Goal: Entertainment & Leisure: Browse casually

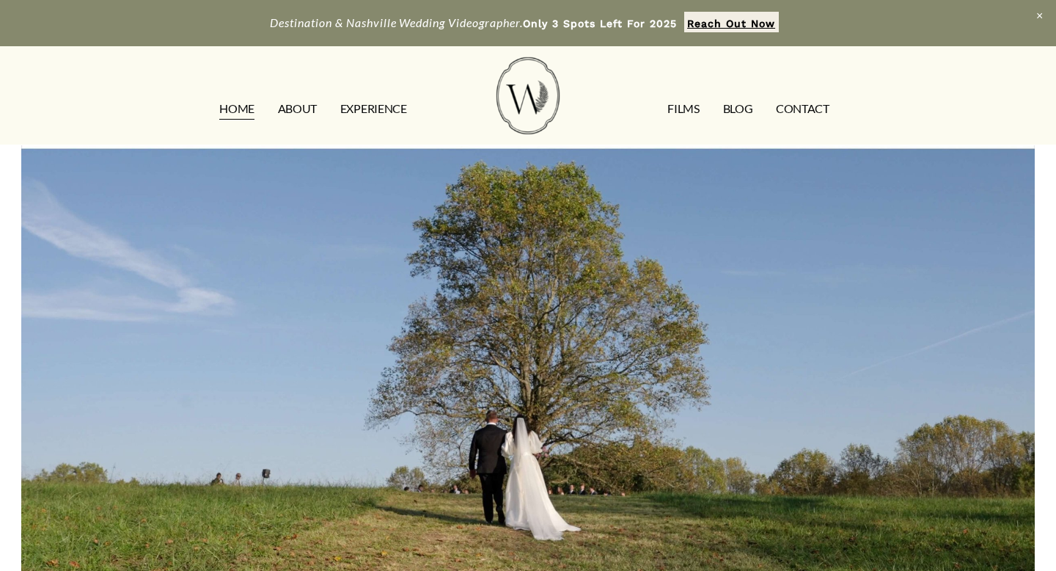
click at [676, 111] on link "FILMS" at bounding box center [684, 109] width 32 height 23
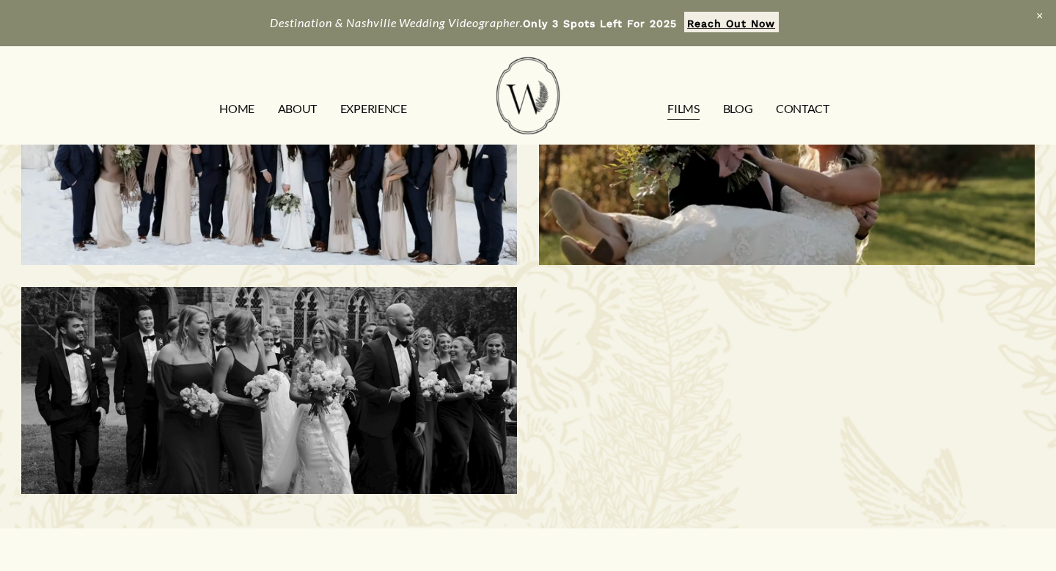
scroll to position [1084, 0]
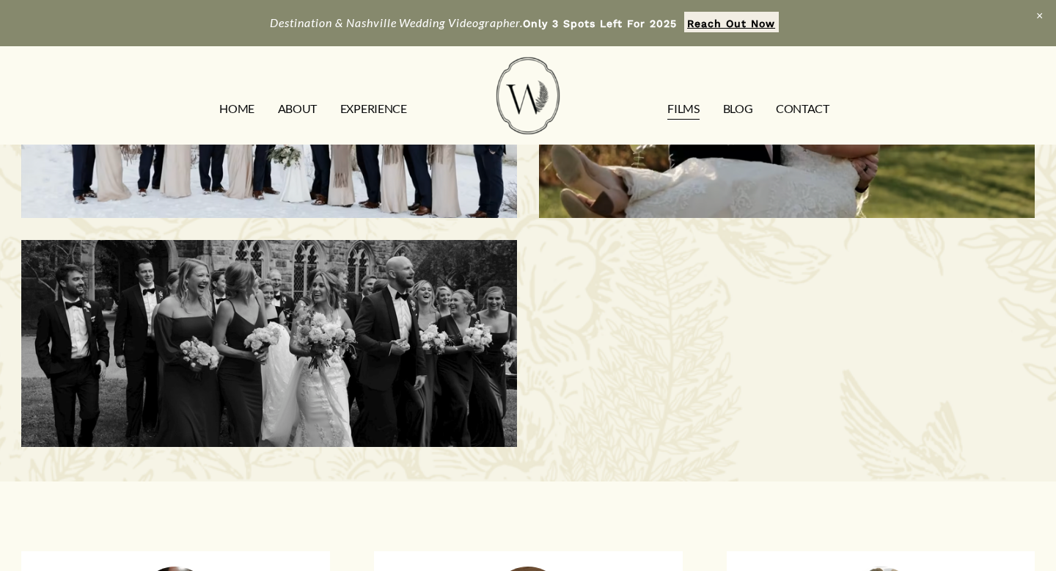
click at [337, 309] on div "Elise & Andrew | Sewanee, TN" at bounding box center [269, 343] width 496 height 207
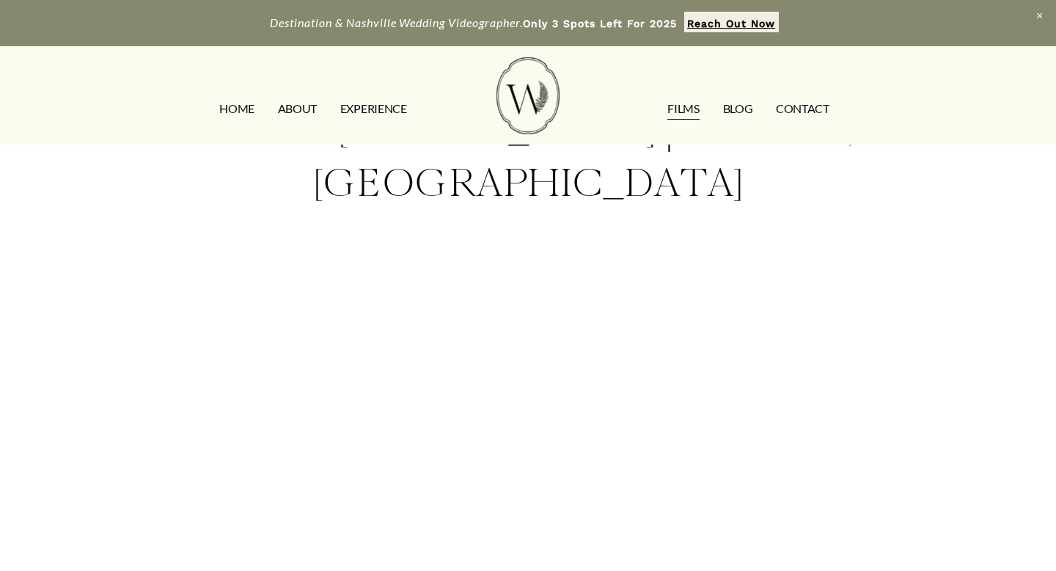
scroll to position [99, 0]
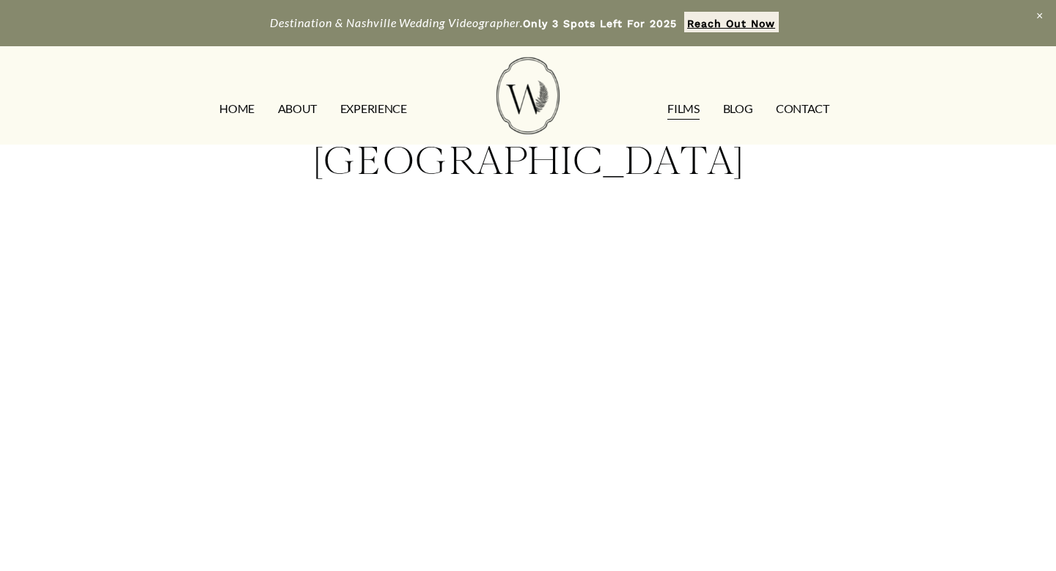
click at [690, 107] on link "FILMS" at bounding box center [684, 109] width 32 height 23
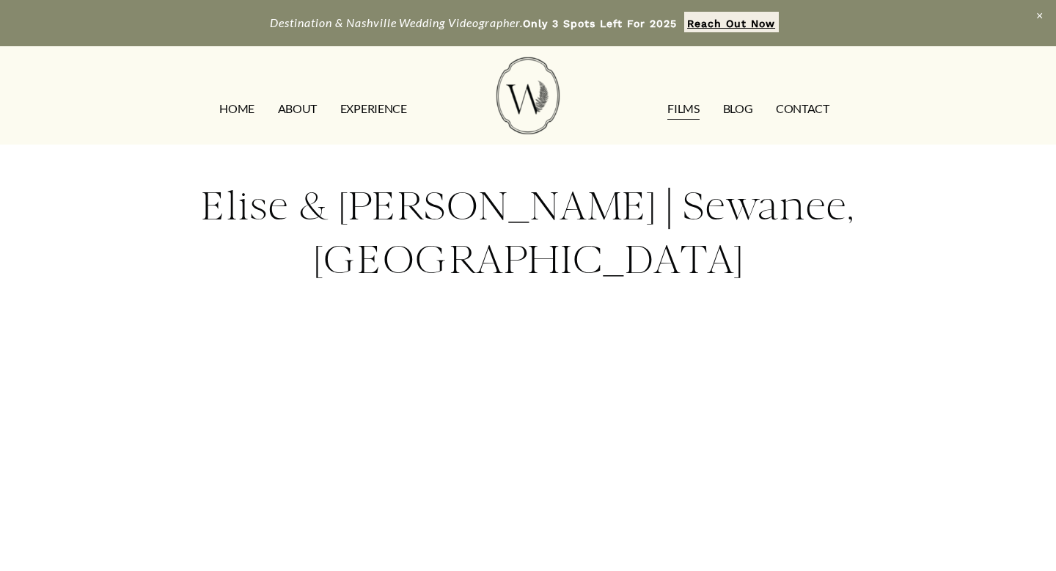
scroll to position [99, 0]
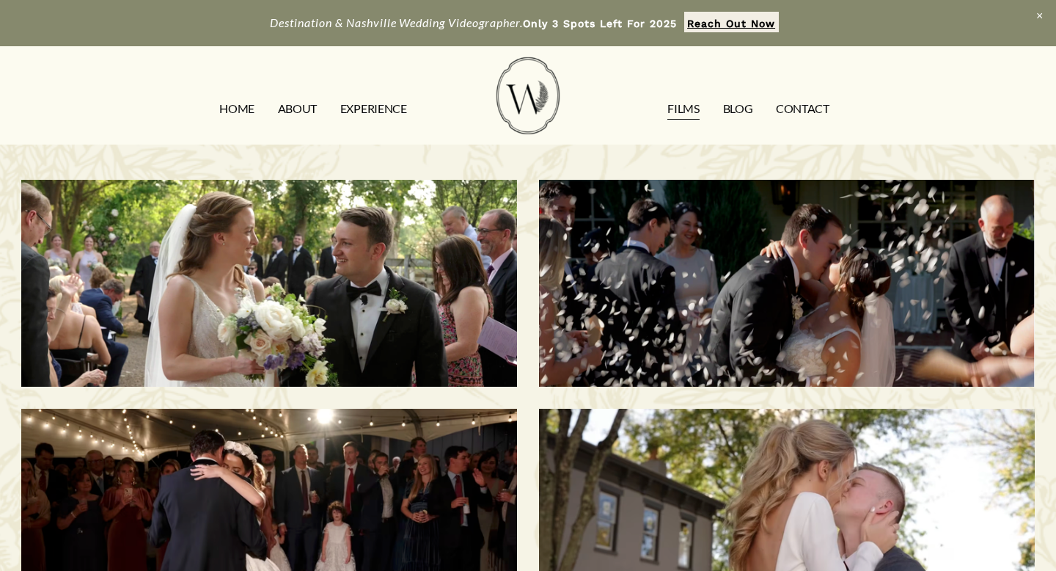
scroll to position [1084, 0]
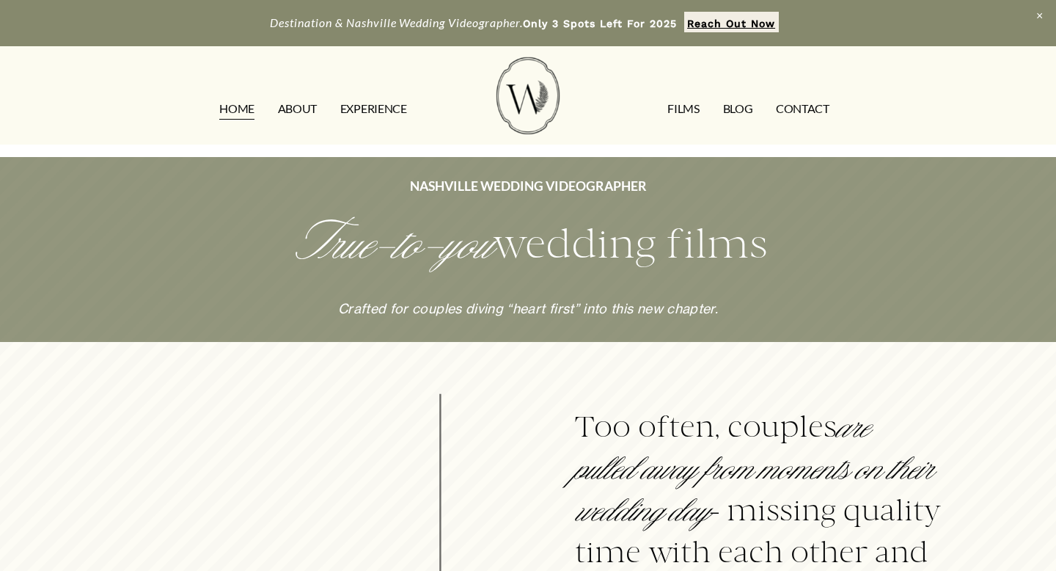
scroll to position [302, 0]
